Goal: Navigation & Orientation: Go to known website

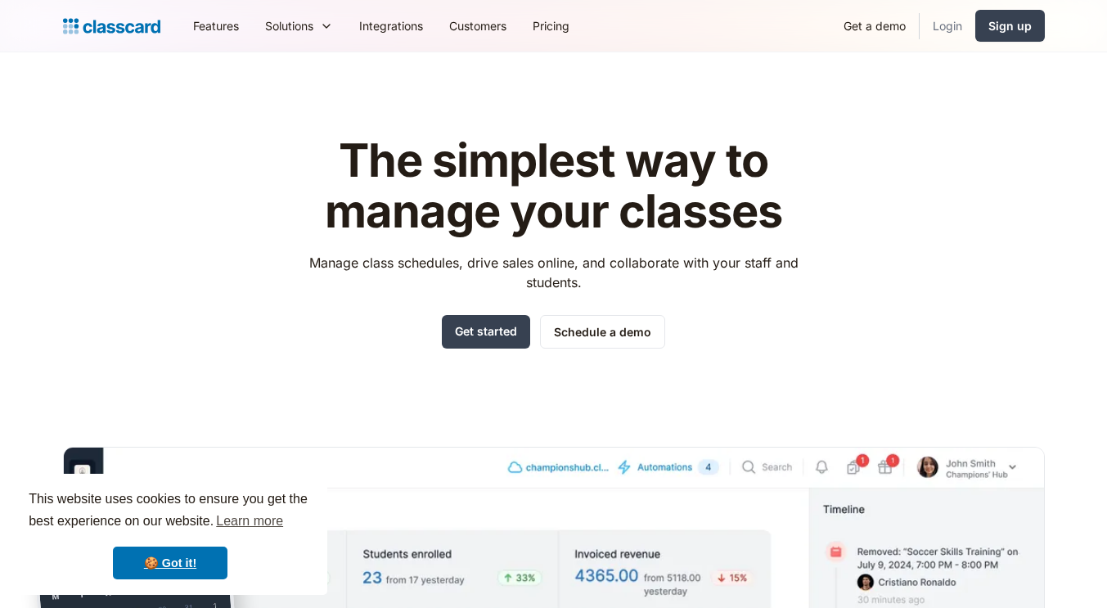
click at [943, 21] on link "Login" at bounding box center [948, 25] width 56 height 37
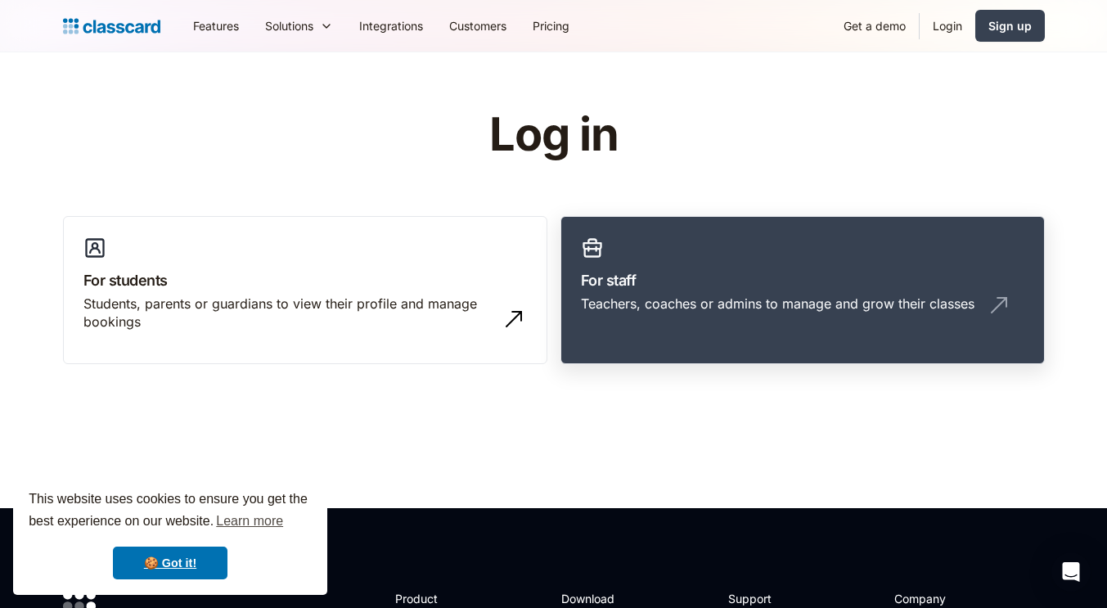
click at [715, 304] on div "Teachers, coaches or admins to manage and grow their classes" at bounding box center [778, 304] width 394 height 18
